Goal: Navigation & Orientation: Find specific page/section

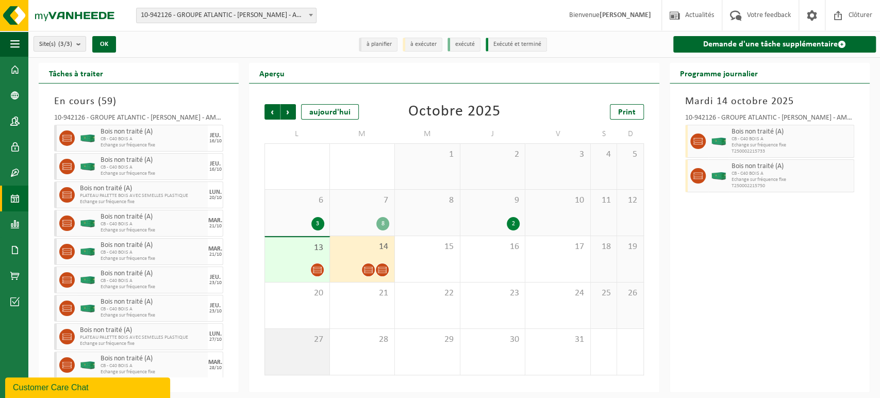
scroll to position [33, 0]
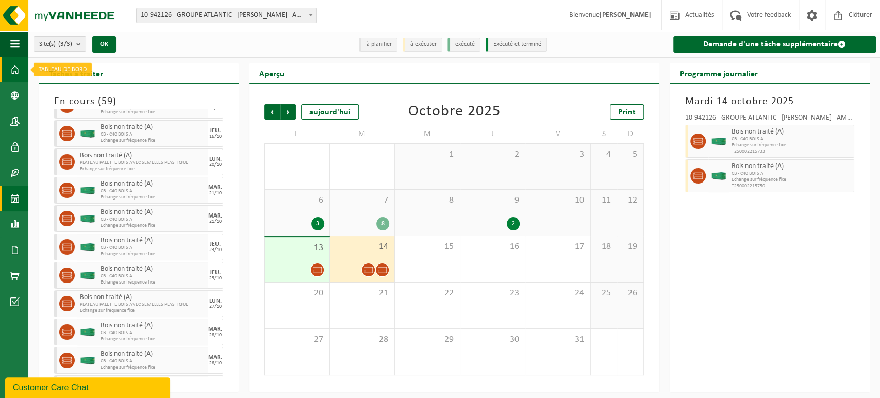
click at [16, 71] on span at bounding box center [14, 70] width 9 height 26
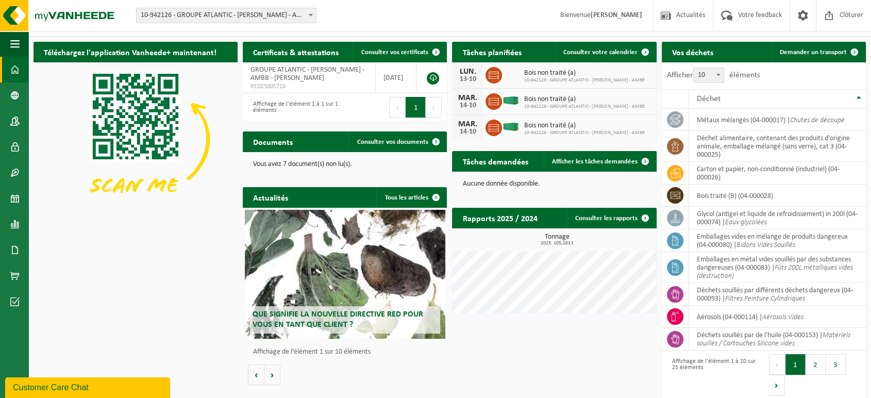
scroll to position [26, 0]
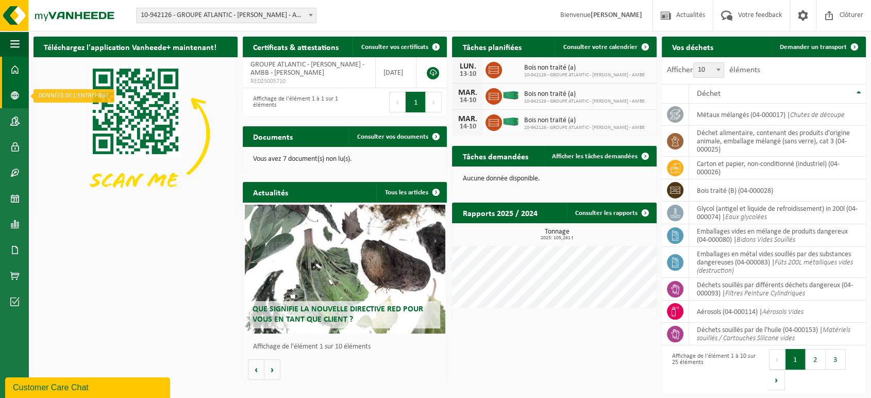
click at [18, 94] on span at bounding box center [14, 96] width 9 height 26
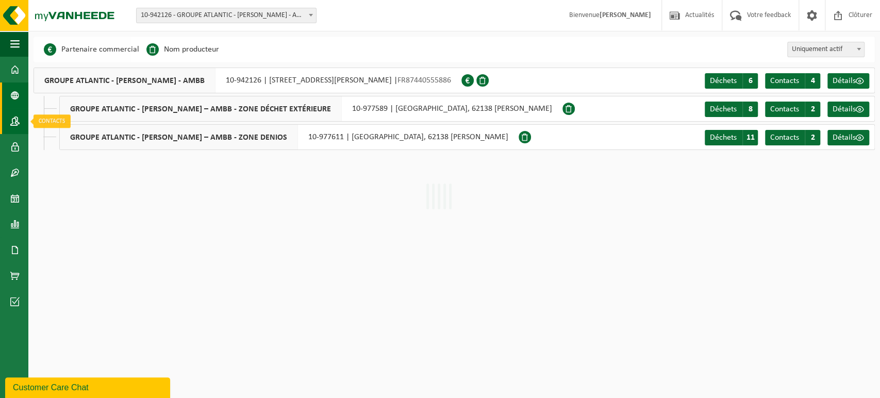
click at [19, 121] on span at bounding box center [14, 121] width 9 height 26
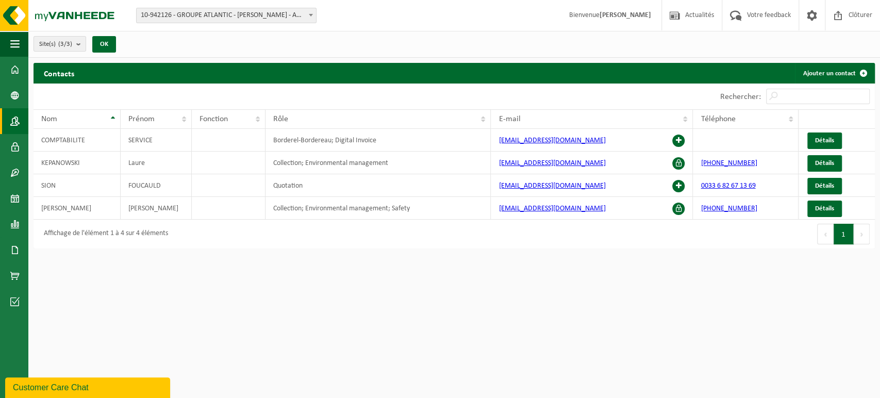
click at [236, 279] on html "Site: 10-942126 - GROUPE ATLANTIC - MERVILLE BILLY BERCLAU - AMBB - BILLY BERCL…" at bounding box center [440, 199] width 880 height 398
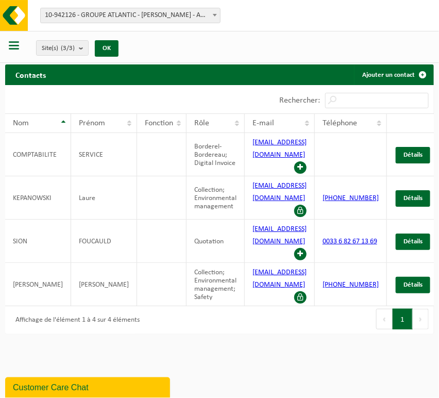
click at [25, 44] on div at bounding box center [14, 46] width 29 height 27
click at [12, 41] on span "button" at bounding box center [14, 45] width 10 height 10
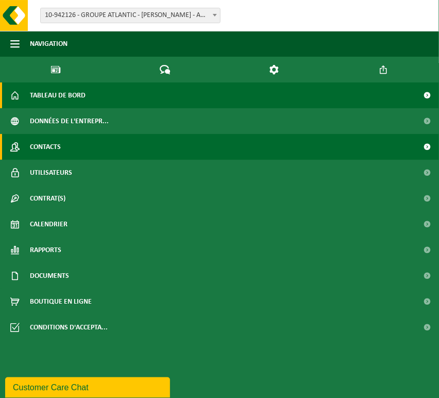
click at [57, 98] on span "Tableau de bord" at bounding box center [58, 96] width 56 height 26
